Goal: Task Accomplishment & Management: Complete application form

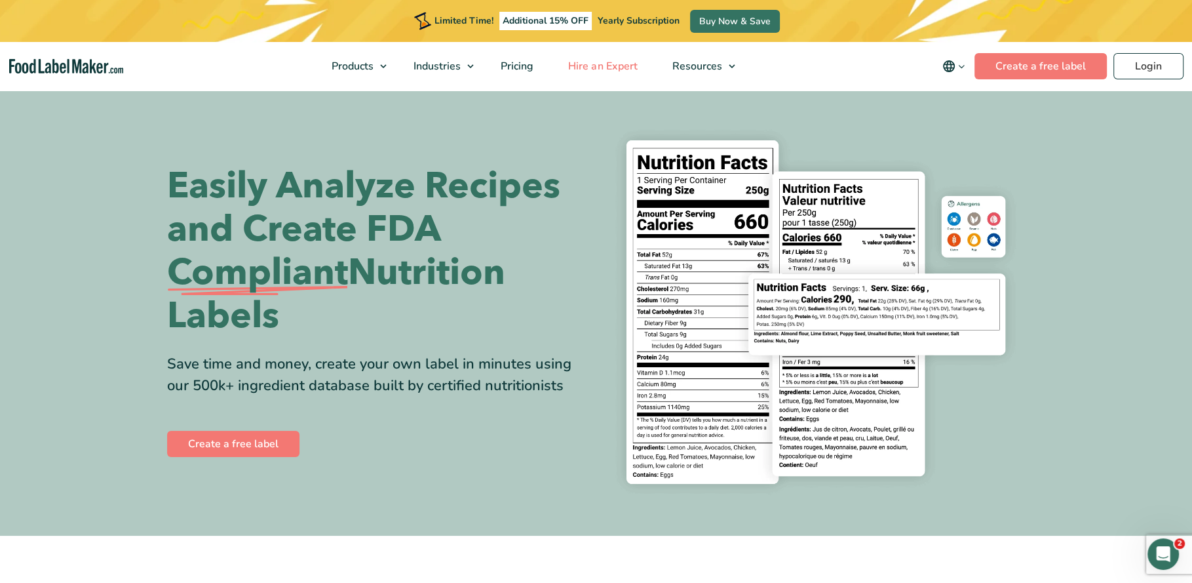
click at [587, 69] on span "Hire an Expert" at bounding box center [601, 66] width 74 height 14
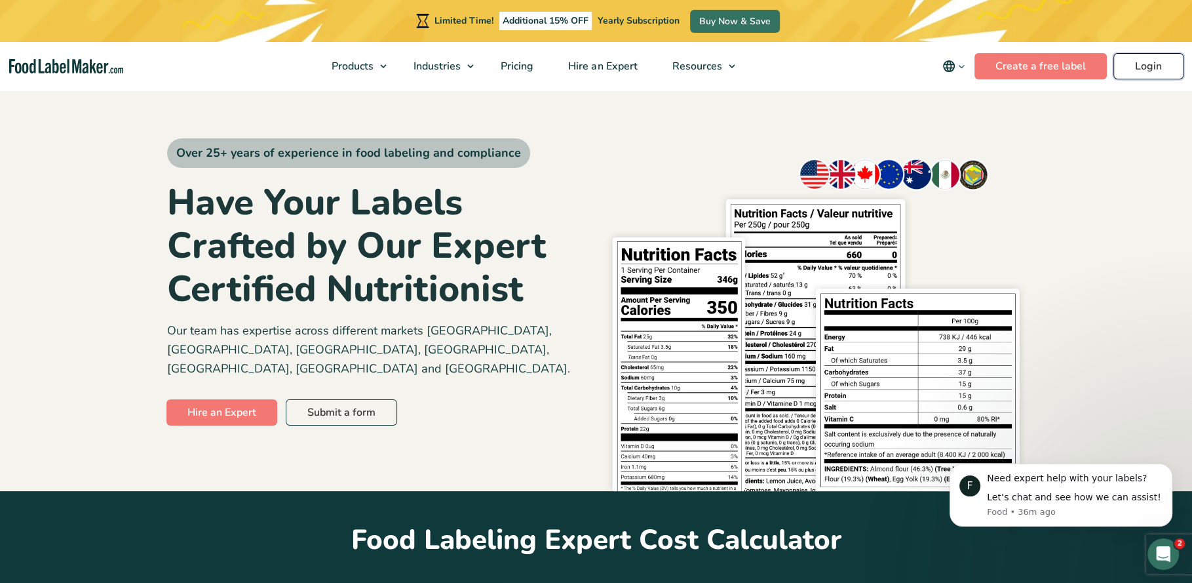
click at [1143, 69] on link "Login" at bounding box center [1148, 66] width 70 height 26
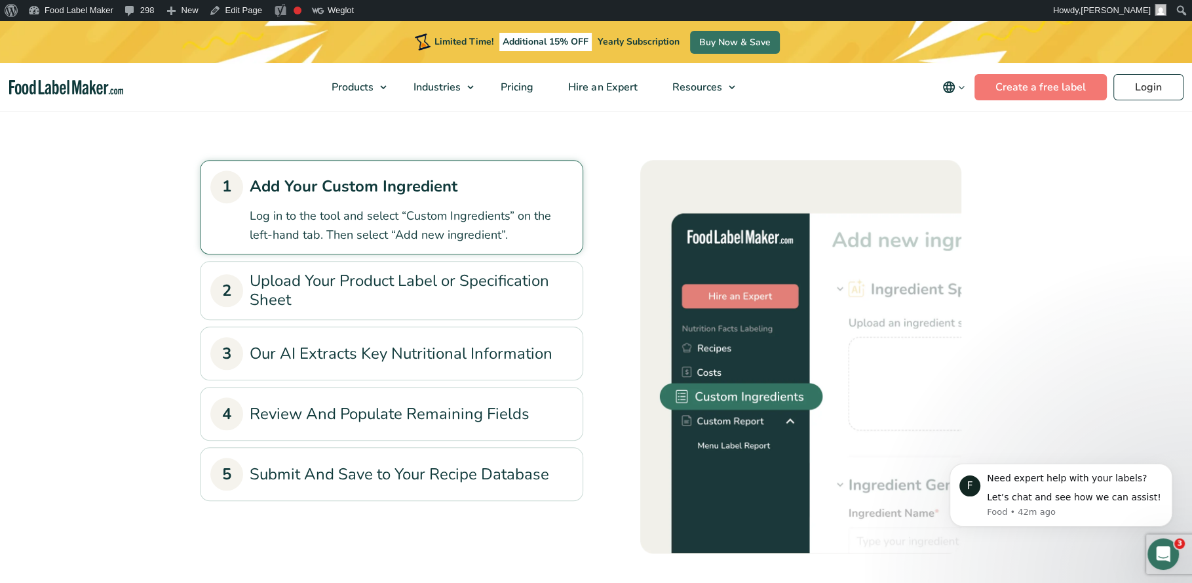
scroll to position [1052, 0]
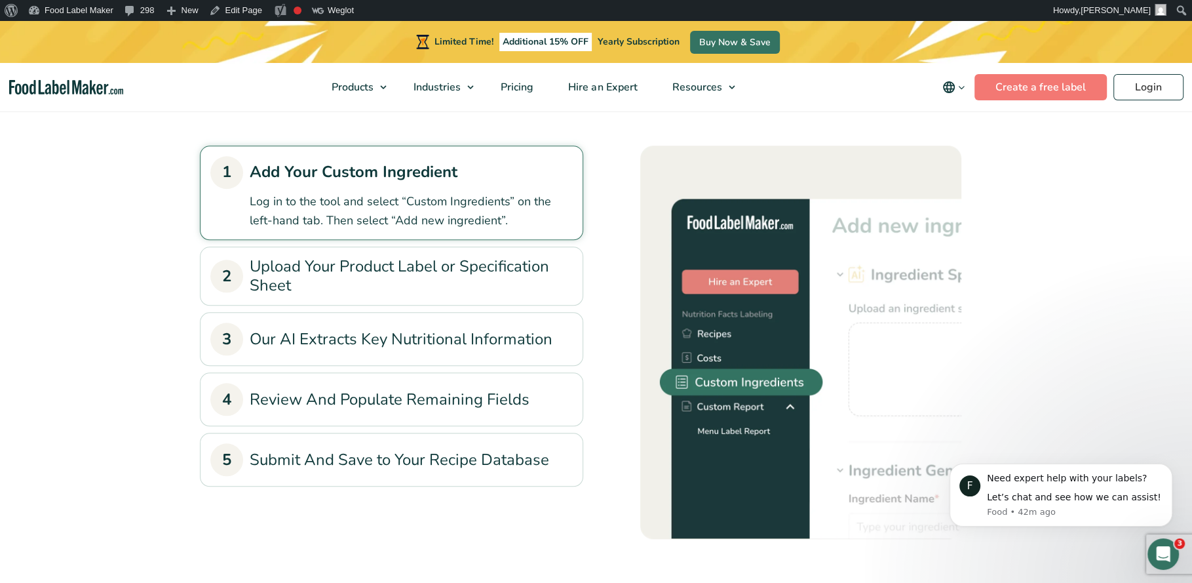
click at [372, 277] on link "2 Upload Your Product Label or Specification Sheet" at bounding box center [391, 276] width 362 height 38
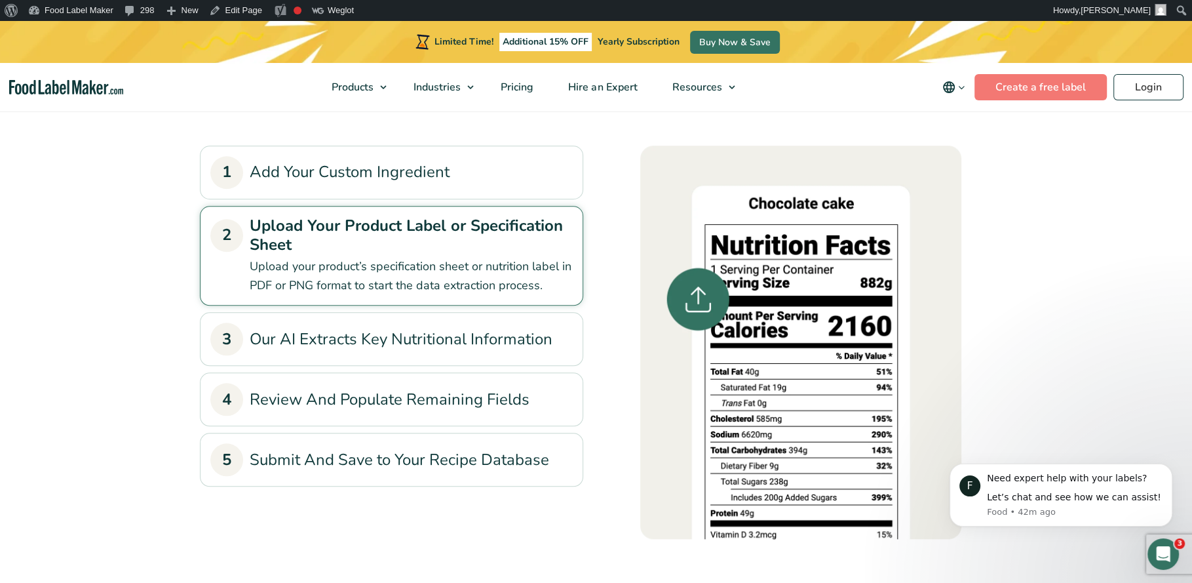
click at [267, 224] on link "2 Upload Your Product Label or Specification Sheet" at bounding box center [391, 235] width 362 height 38
click at [296, 336] on link "3 Our AI Extracts Key Nutritional Information" at bounding box center [391, 338] width 362 height 33
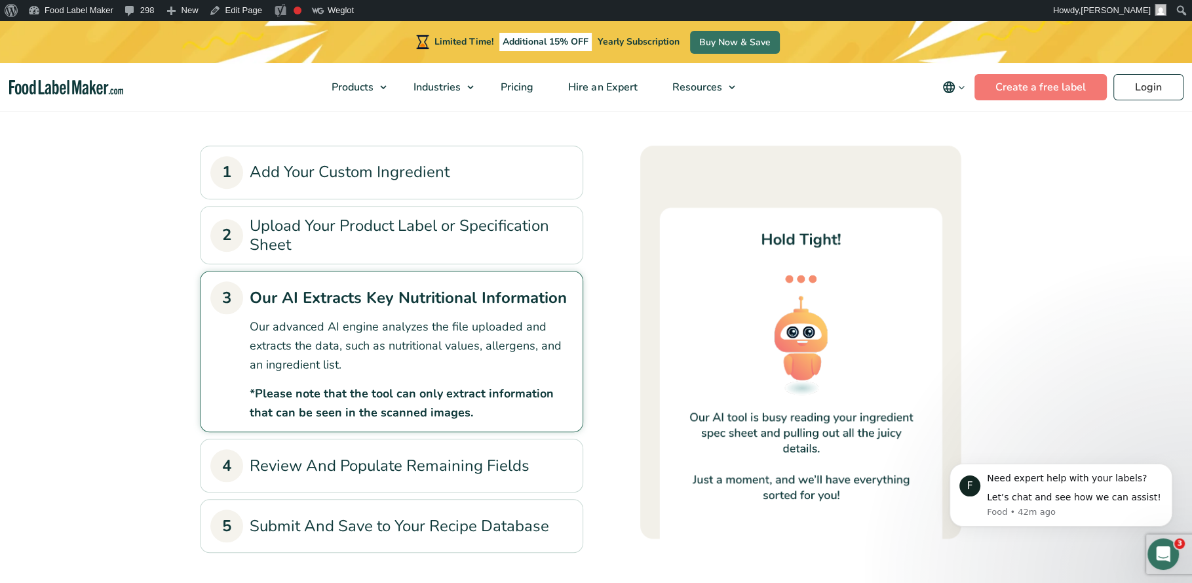
click at [331, 299] on link "3 Our AI Extracts Key Nutritional Information" at bounding box center [391, 297] width 362 height 33
click at [330, 452] on link "4 Review And Populate Remaining Fields" at bounding box center [391, 465] width 362 height 33
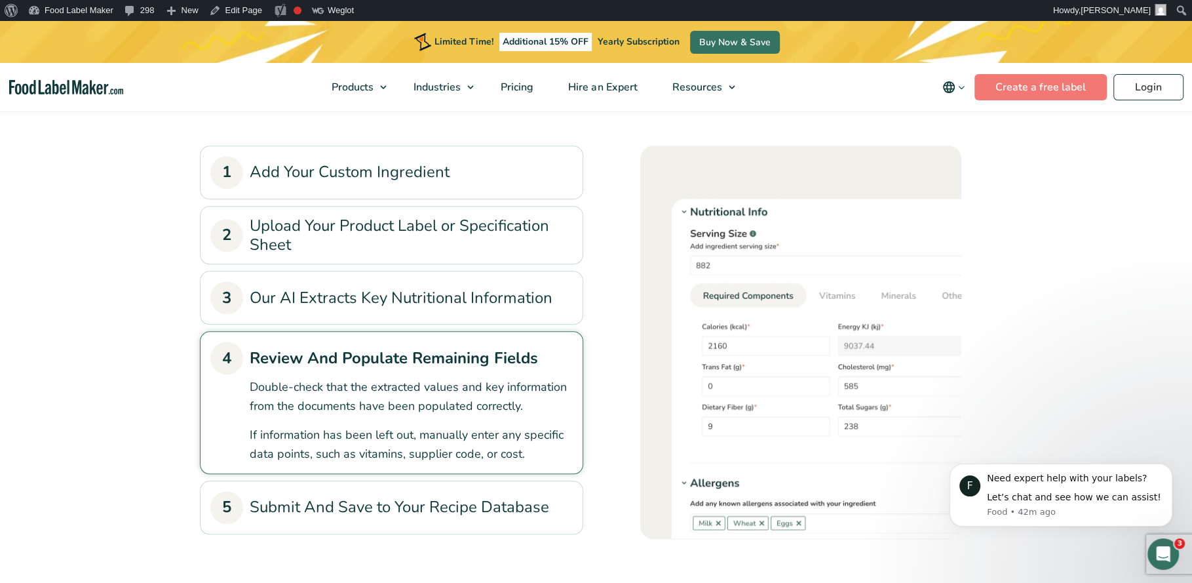
click at [324, 505] on link "5 Submit And Save to Your Recipe Database" at bounding box center [391, 507] width 362 height 33
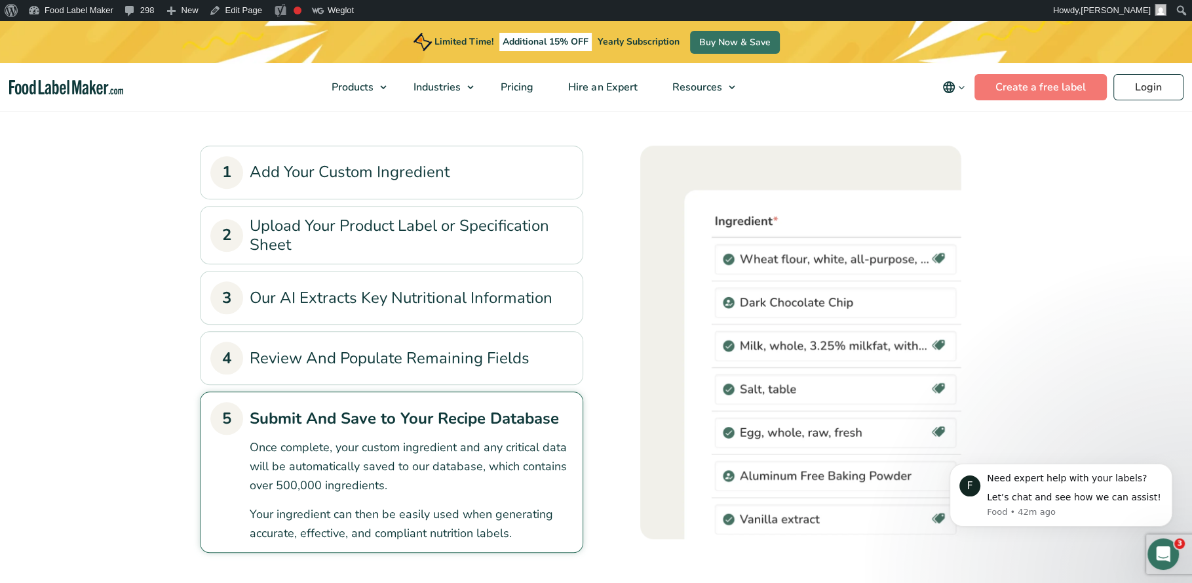
scroll to position [1075, 0]
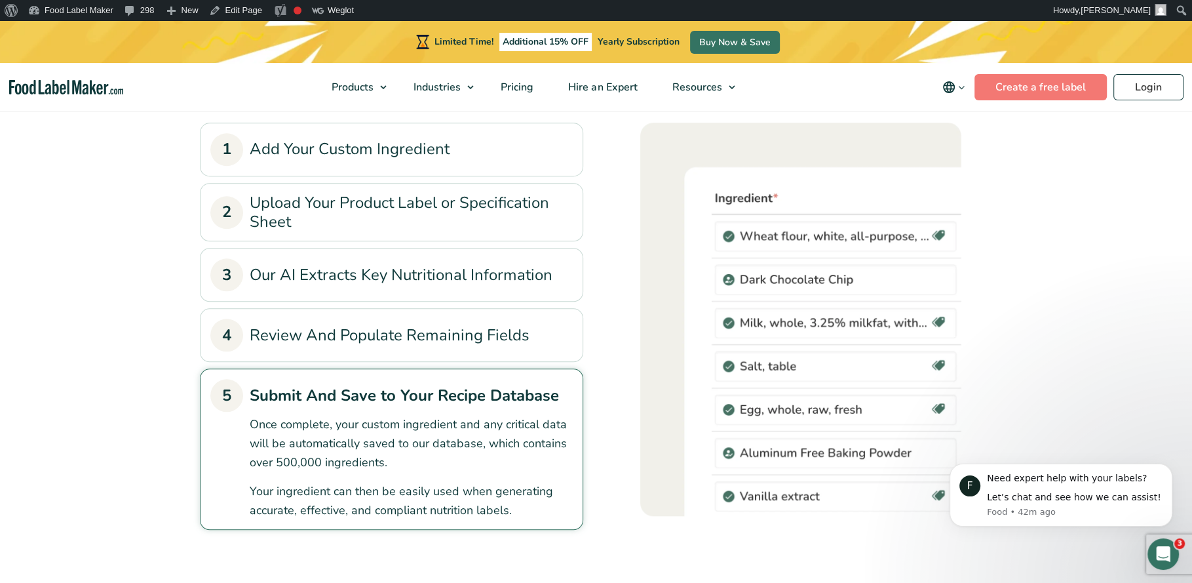
click at [341, 213] on link "2 Upload Your Product Label or Specification Sheet" at bounding box center [391, 212] width 362 height 38
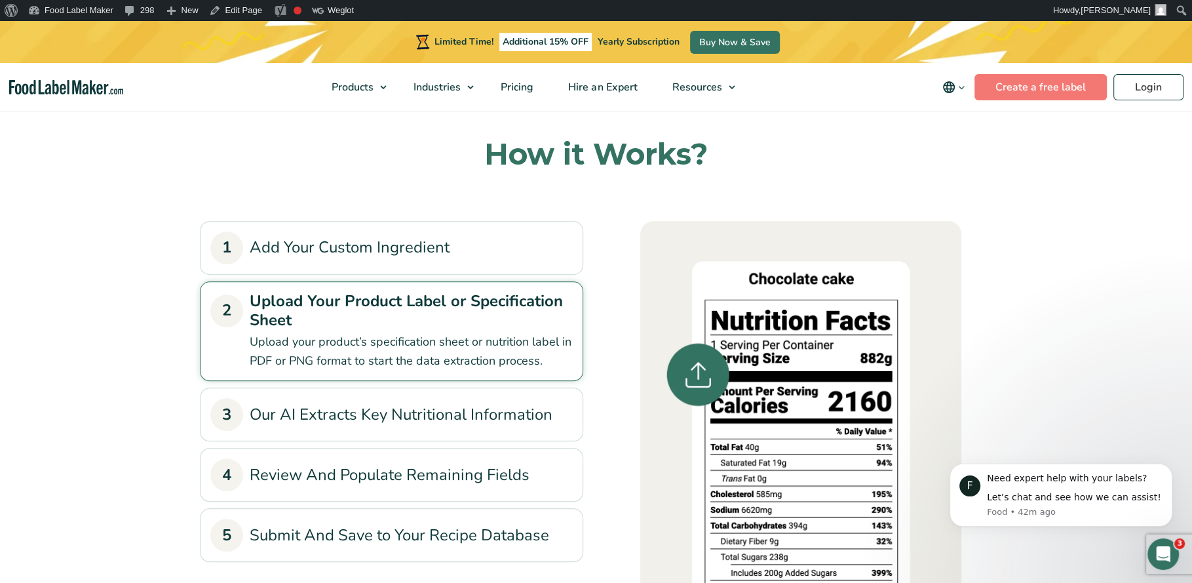
scroll to position [970, 0]
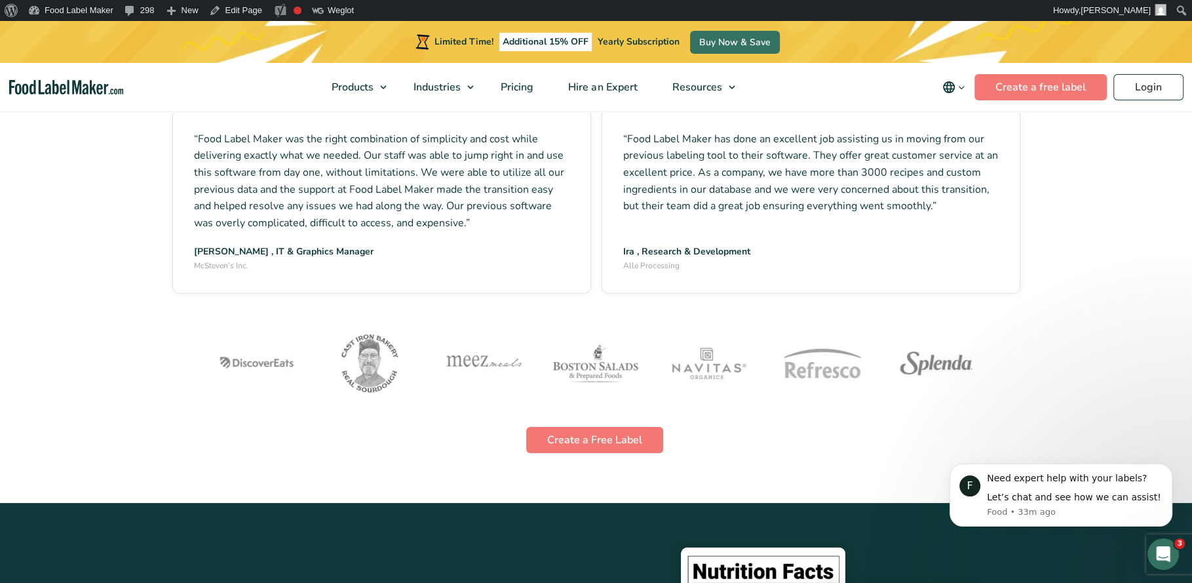
scroll to position [3708, 0]
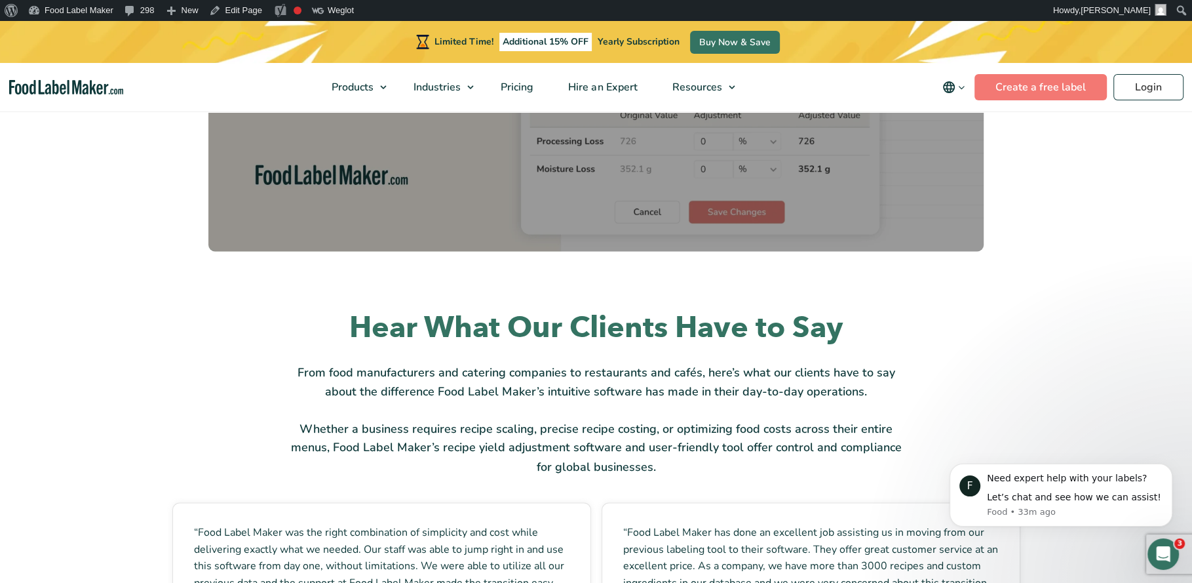
scroll to position [1917, 0]
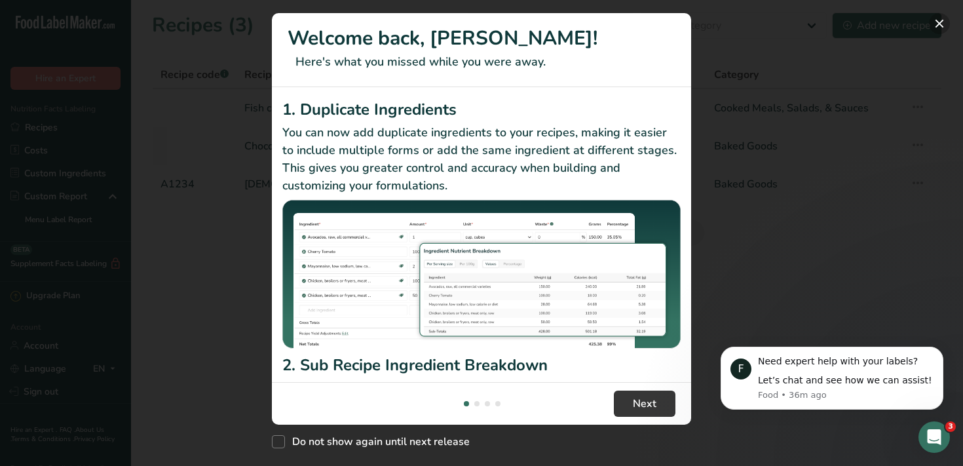
click at [938, 22] on button "New Features" at bounding box center [939, 23] width 21 height 21
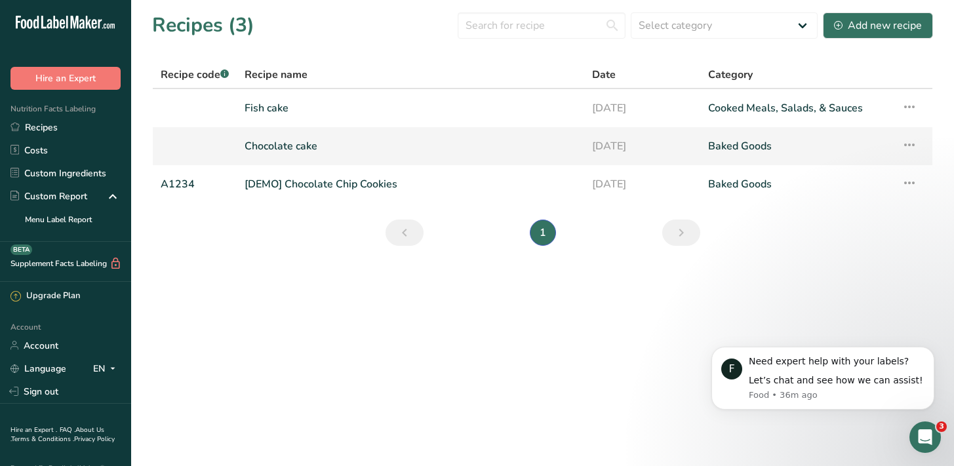
click at [297, 147] on link "Chocolate cake" at bounding box center [410, 146] width 332 height 28
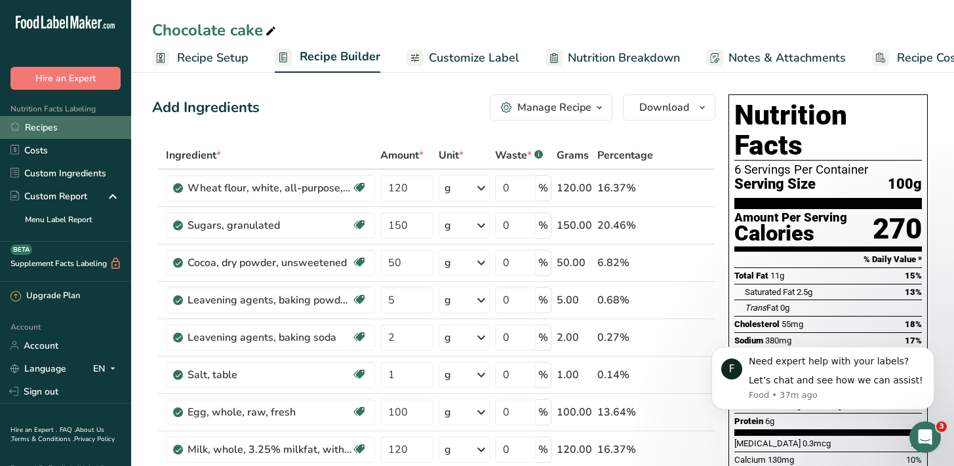
click at [52, 132] on link "Recipes" at bounding box center [65, 127] width 131 height 23
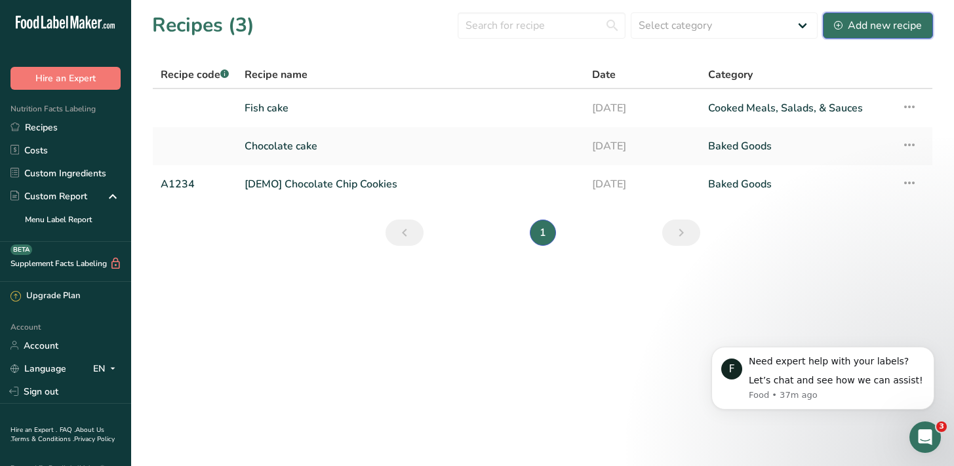
click at [864, 26] on div "Add new recipe" at bounding box center [878, 26] width 88 height 16
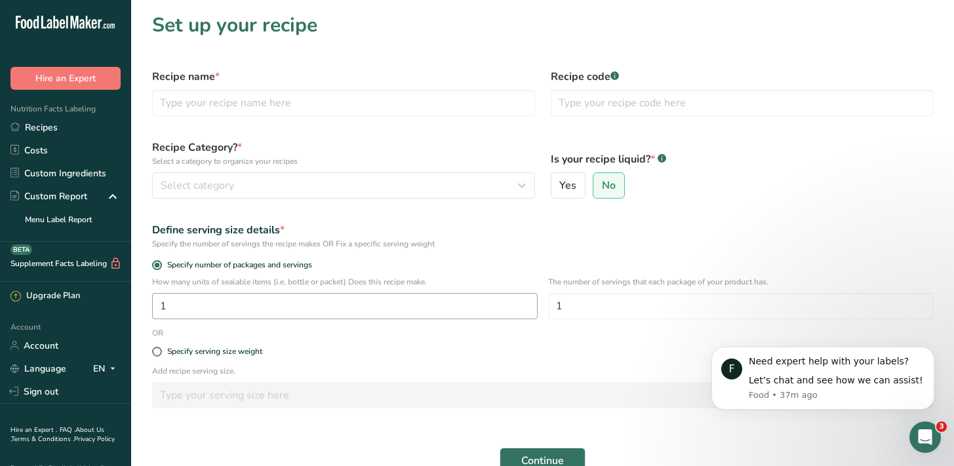
scroll to position [97, 0]
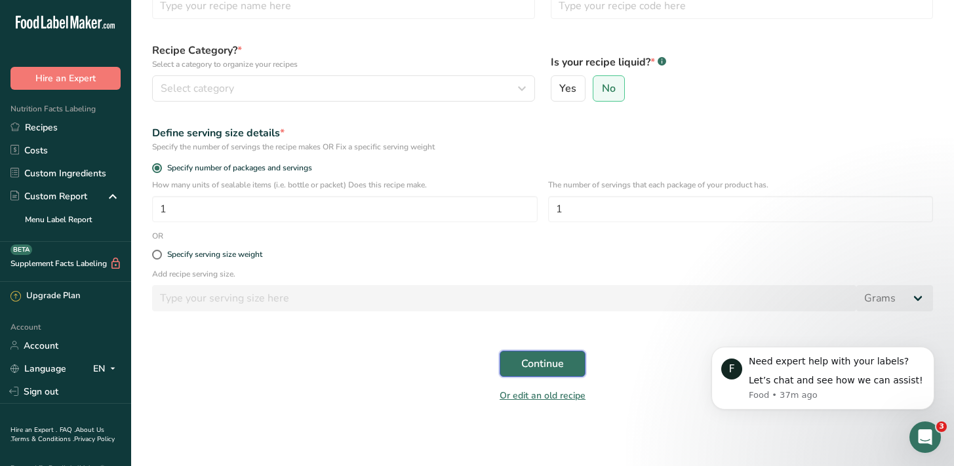
click at [526, 359] on span "Continue" at bounding box center [542, 364] width 43 height 16
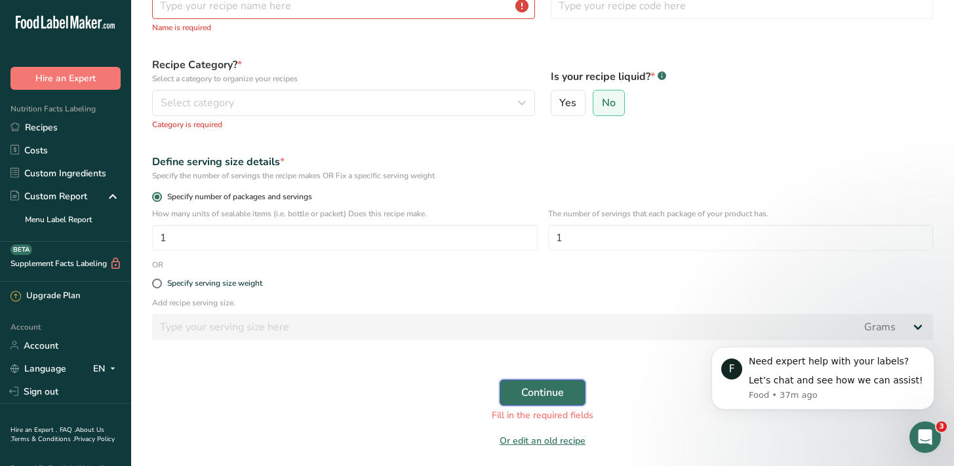
scroll to position [0, 0]
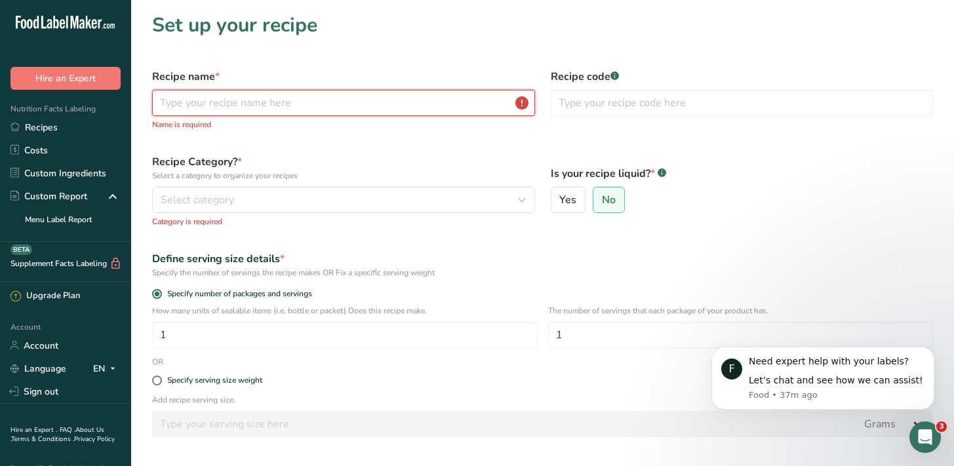
click at [223, 104] on input "text" at bounding box center [343, 103] width 383 height 26
type input "T"
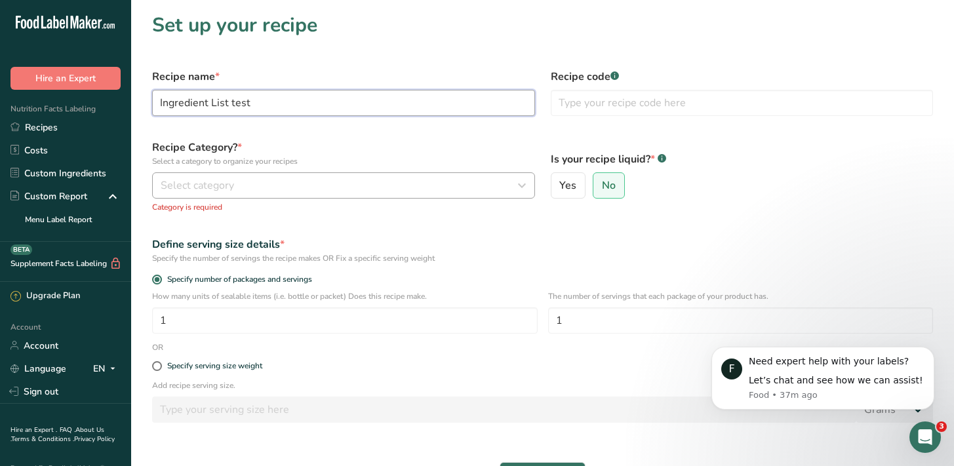
type input "Ingredient List test"
click at [262, 192] on div "Select category" at bounding box center [340, 186] width 358 height 16
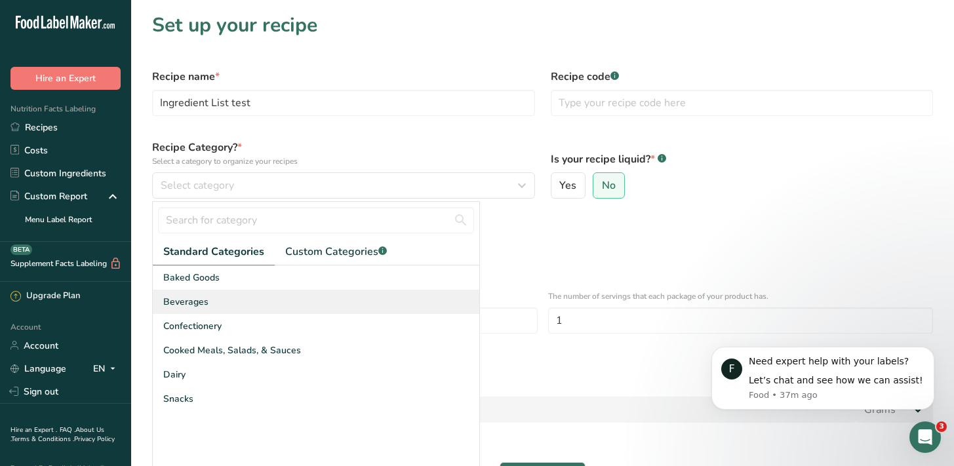
click at [220, 298] on div "Beverages" at bounding box center [316, 302] width 326 height 24
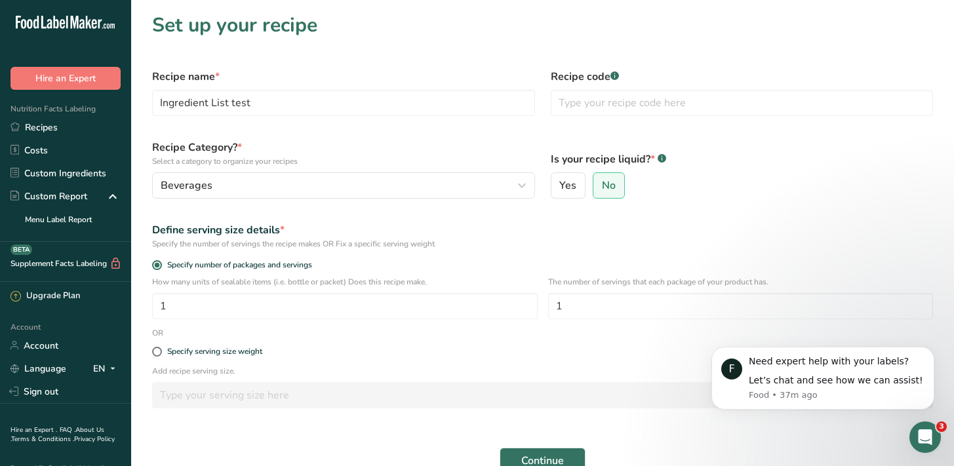
scroll to position [20, 0]
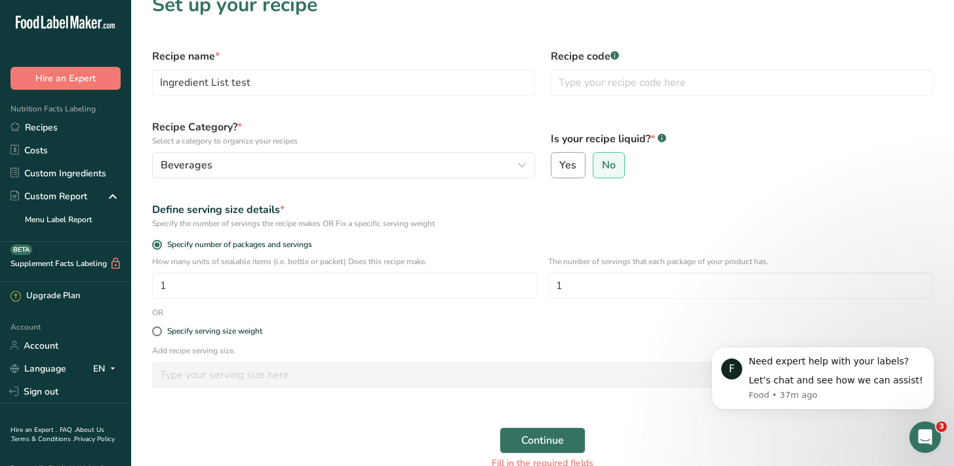
click at [574, 169] on span "Yes" at bounding box center [567, 165] width 17 height 13
click at [560, 169] on input "Yes" at bounding box center [555, 165] width 9 height 9
radio input "true"
radio input "false"
select select "22"
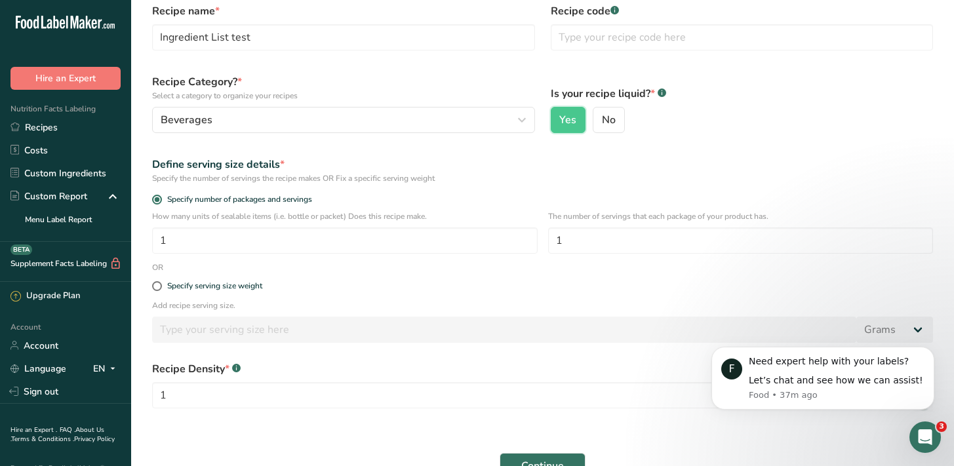
scroll to position [145, 0]
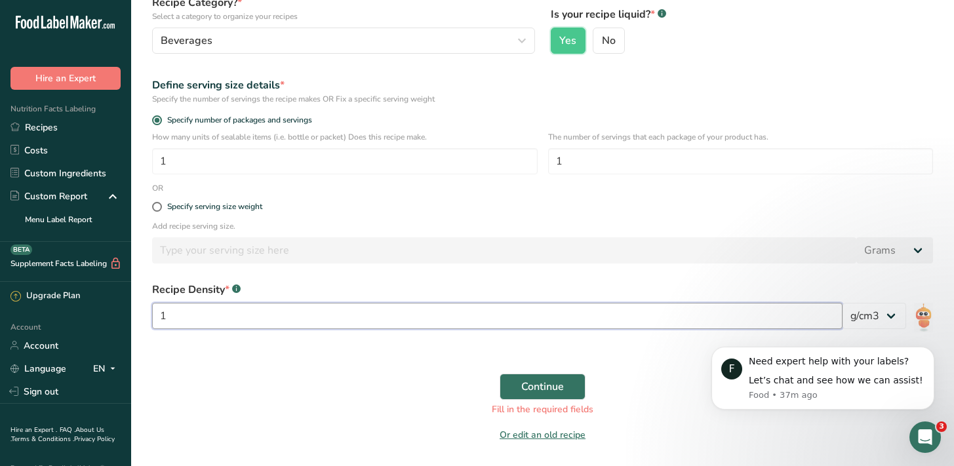
click at [289, 310] on input "1" at bounding box center [497, 316] width 690 height 26
click at [870, 318] on select "lb/ft3 g/cm3" at bounding box center [874, 316] width 64 height 26
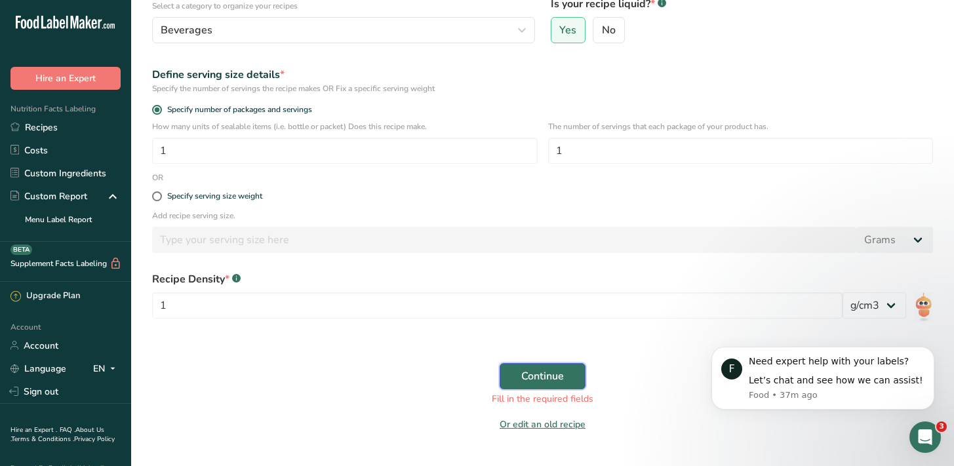
click at [549, 370] on span "Continue" at bounding box center [542, 376] width 43 height 16
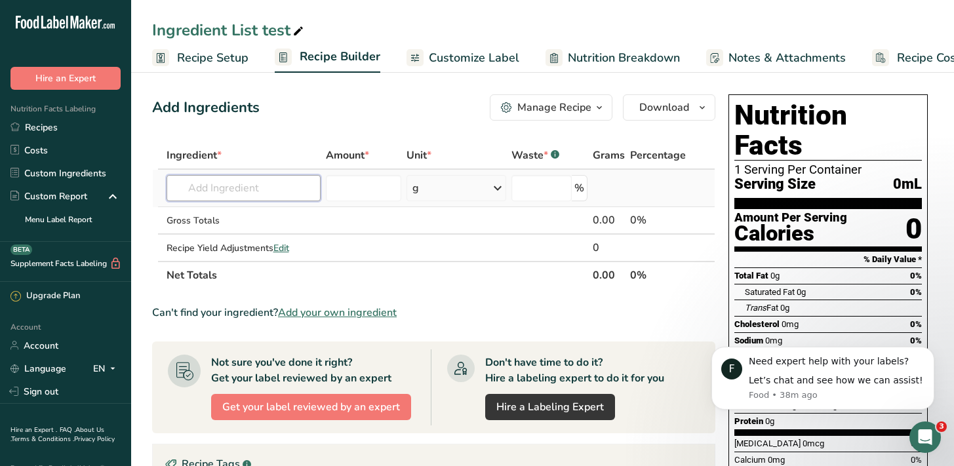
click at [255, 176] on input "text" at bounding box center [243, 188] width 154 height 26
click at [200, 189] on input "text" at bounding box center [243, 188] width 154 height 26
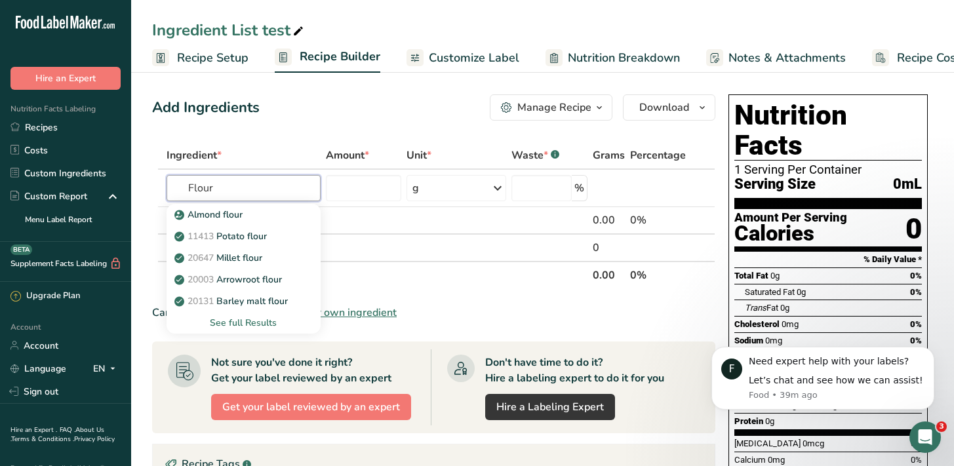
type input "Flour"
click at [407, 109] on div "Add Ingredients Manage Recipe Delete Recipe Duplicate Recipe Scale Recipe Save …" at bounding box center [433, 107] width 563 height 26
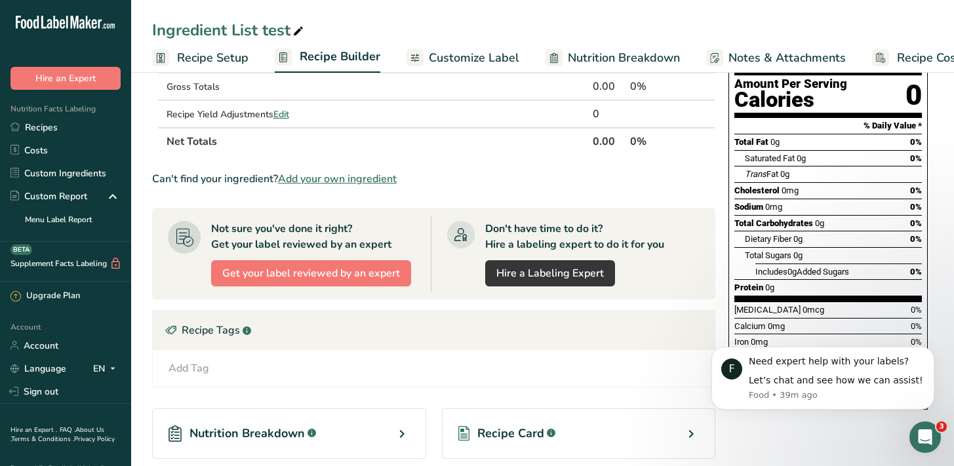
scroll to position [146, 0]
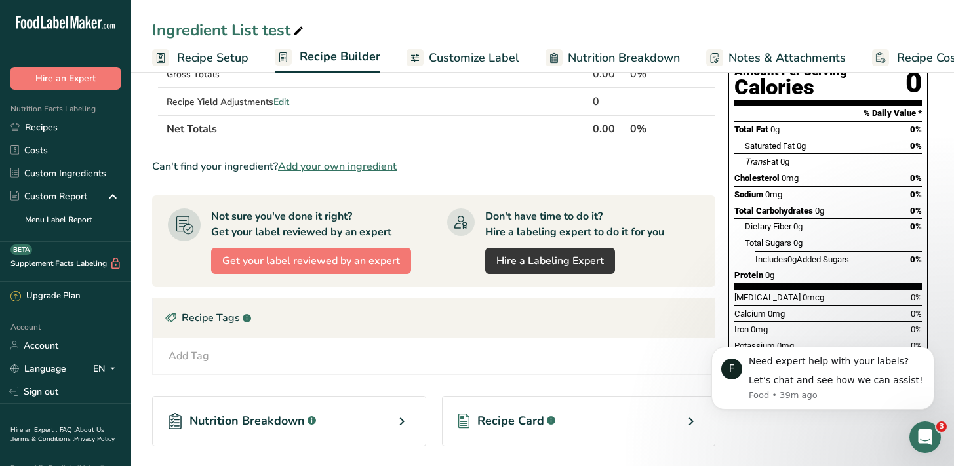
click at [480, 161] on div "Can't find your ingredient? Add your own ingredient" at bounding box center [433, 167] width 563 height 16
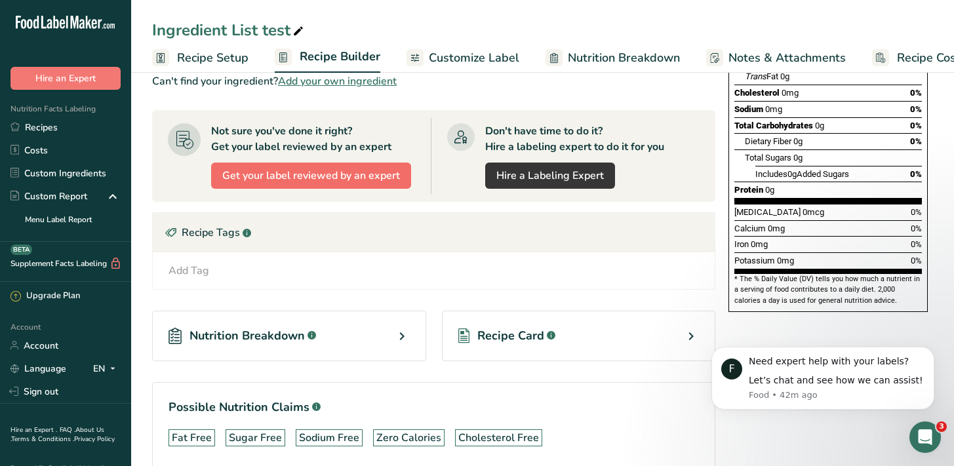
scroll to position [152, 0]
